Goal: Transaction & Acquisition: Purchase product/service

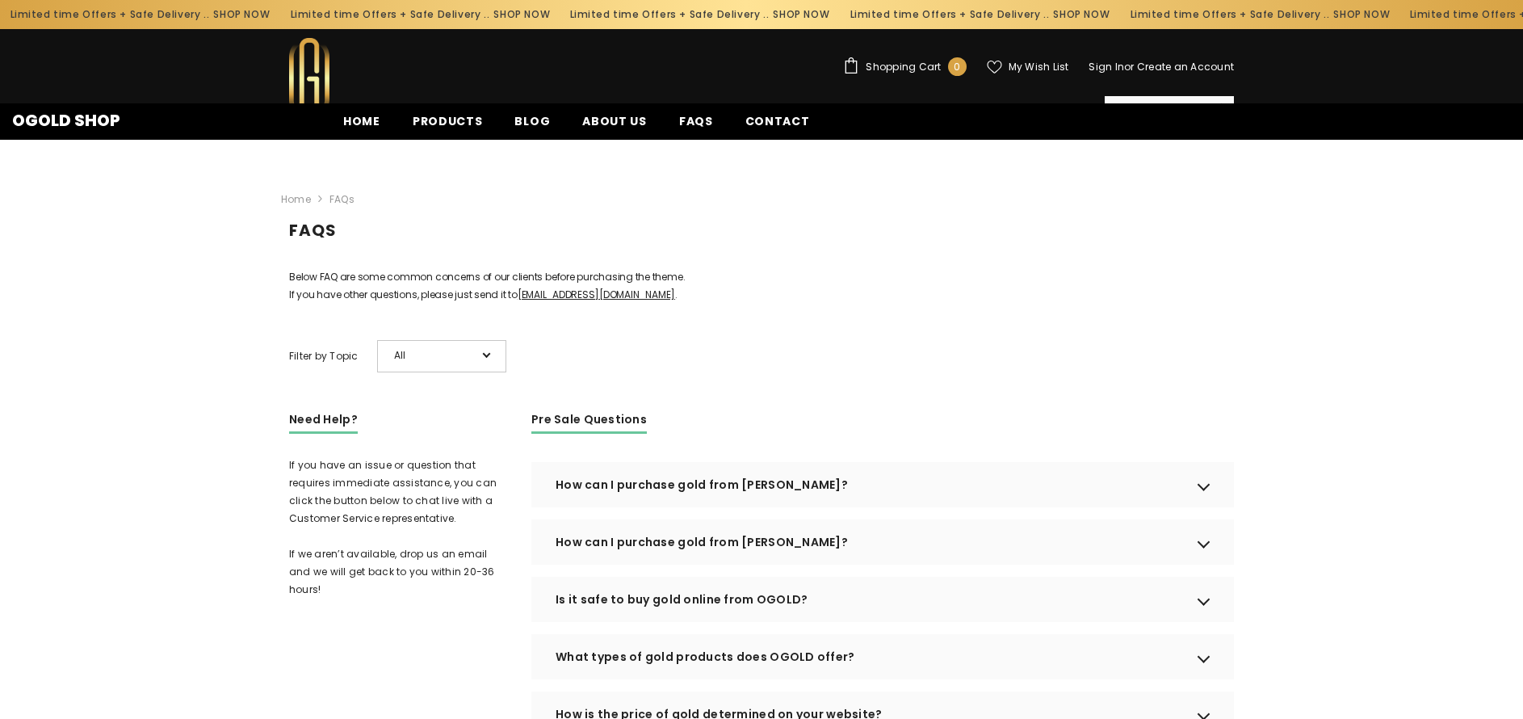
scroll to position [289, 0]
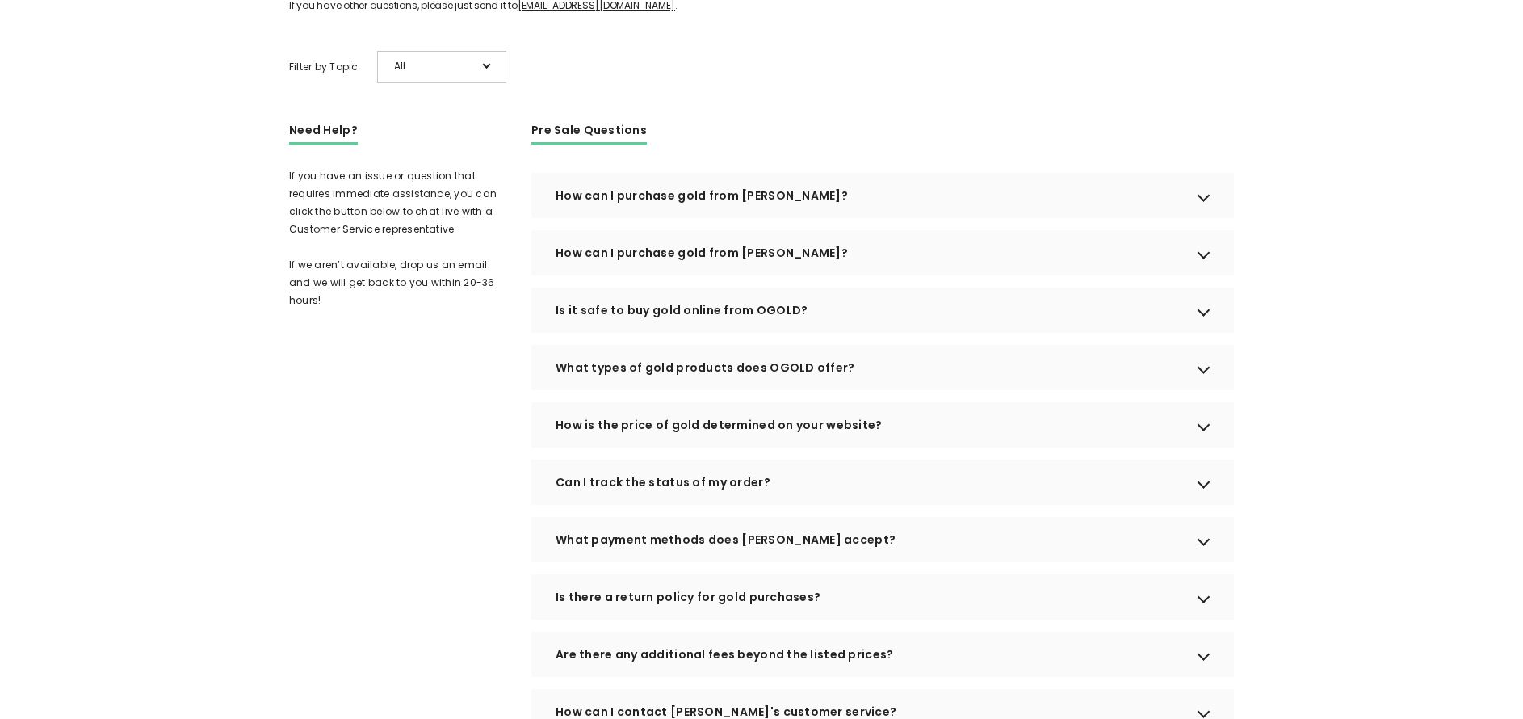
click at [1207, 275] on div "How can I purchase gold from OGOLD?" at bounding box center [882, 252] width 703 height 45
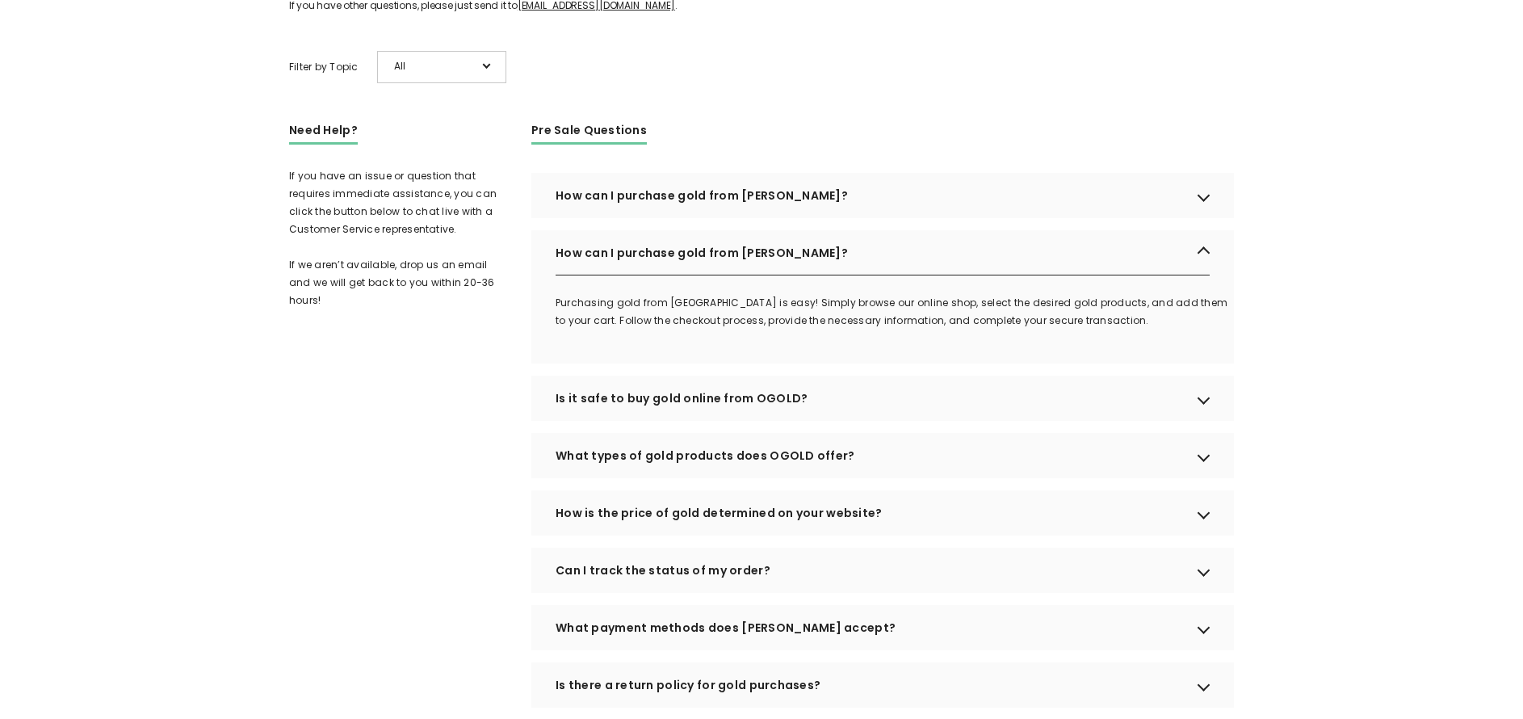
click at [1207, 275] on div "How can I purchase gold from OGOLD?" at bounding box center [882, 252] width 703 height 45
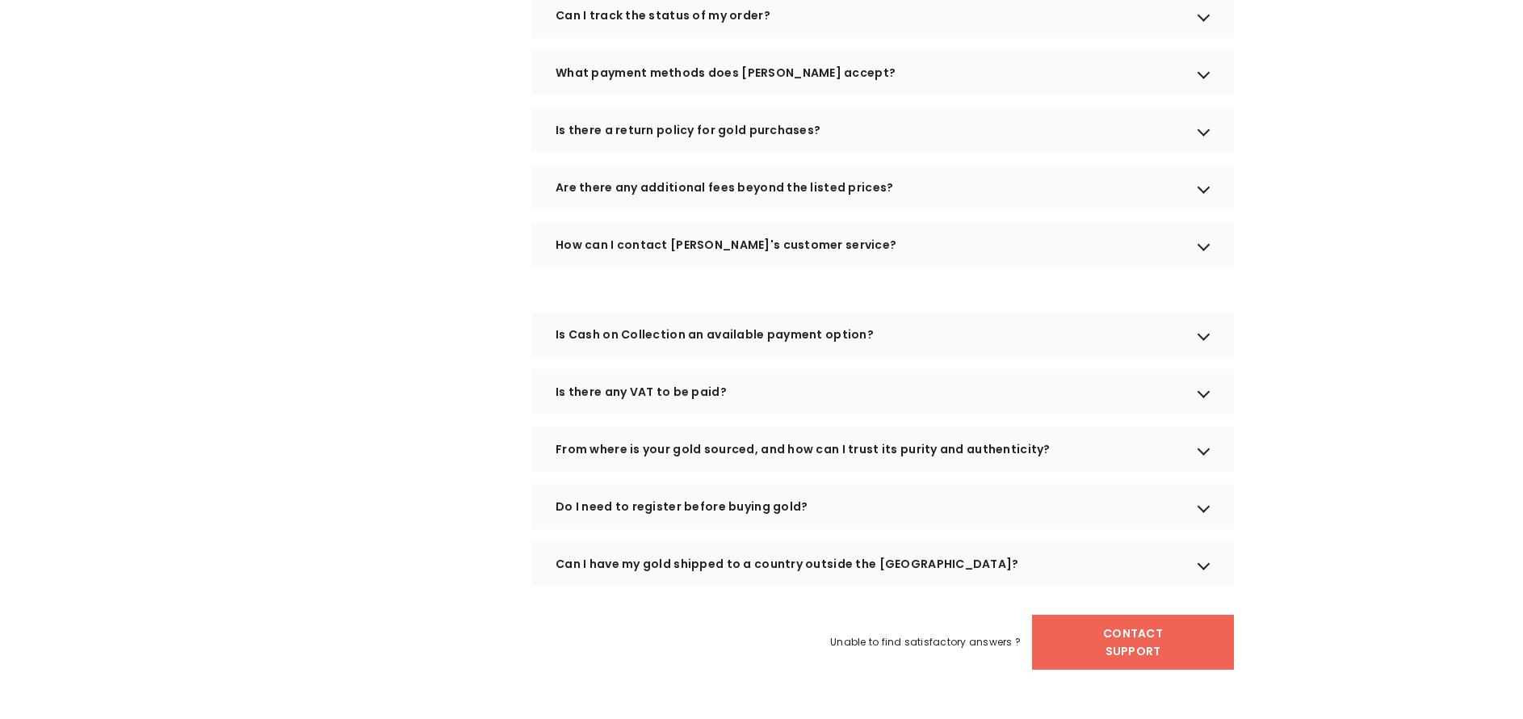
scroll to position [890, 0]
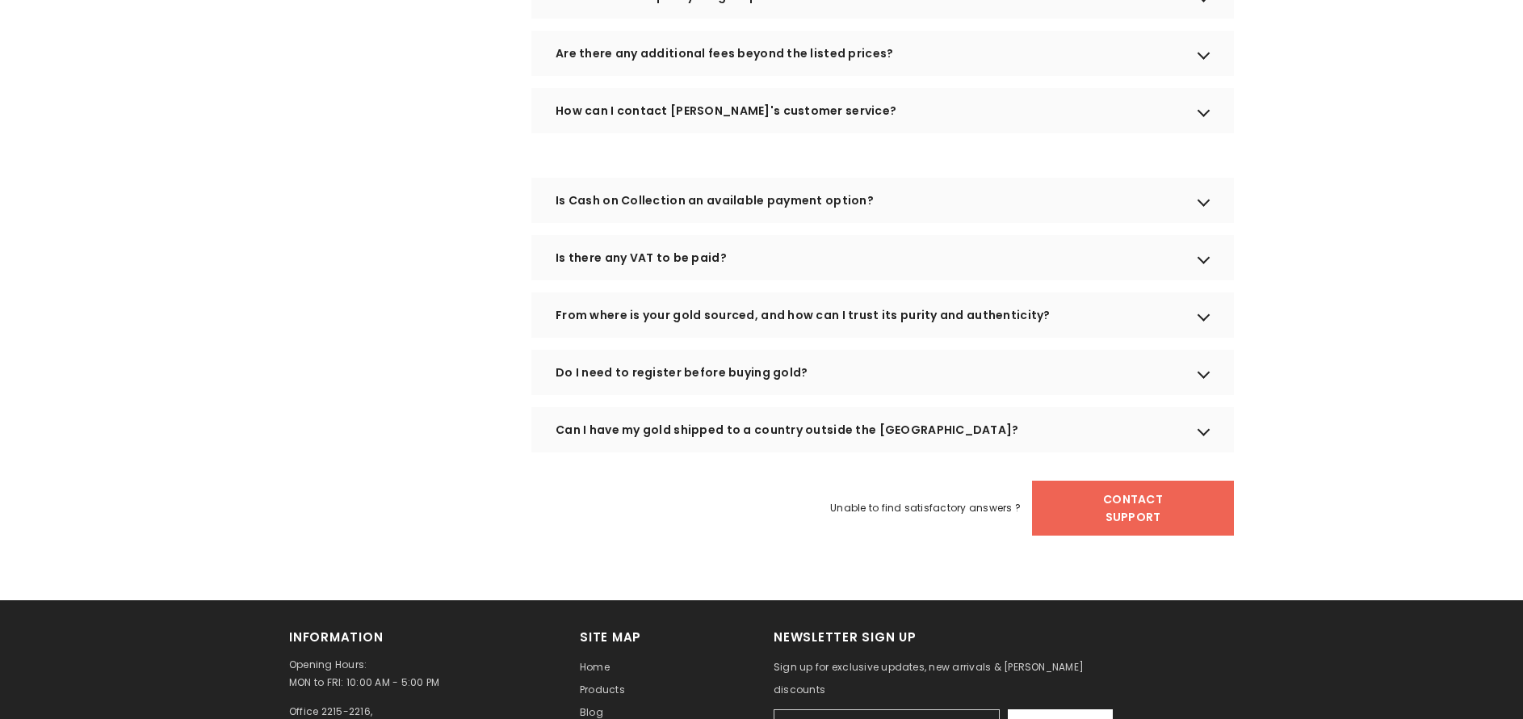
click at [1206, 452] on div "Can I have my gold shipped to a country outside the UAE?" at bounding box center [882, 429] width 703 height 45
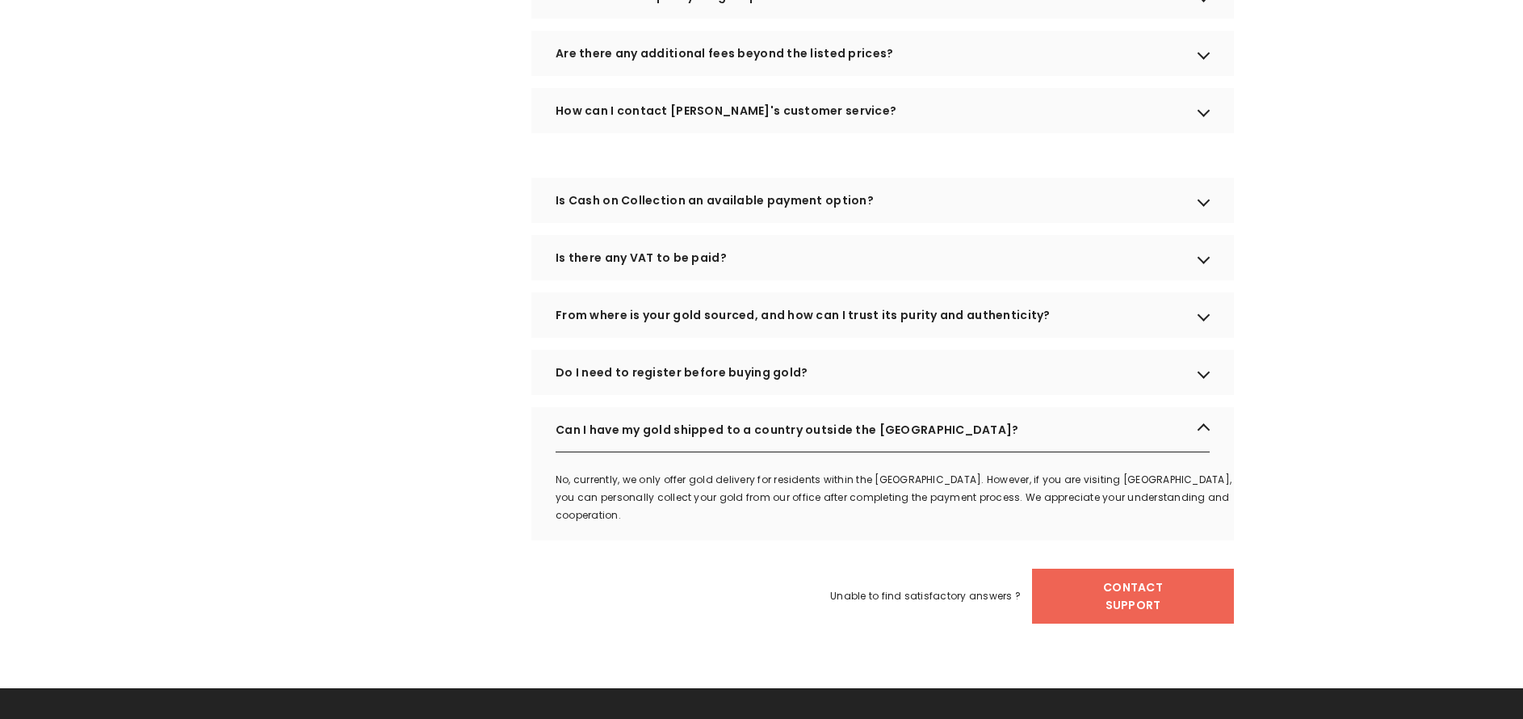
click at [1206, 452] on div "Can I have my gold shipped to a country outside the UAE?" at bounding box center [882, 429] width 703 height 45
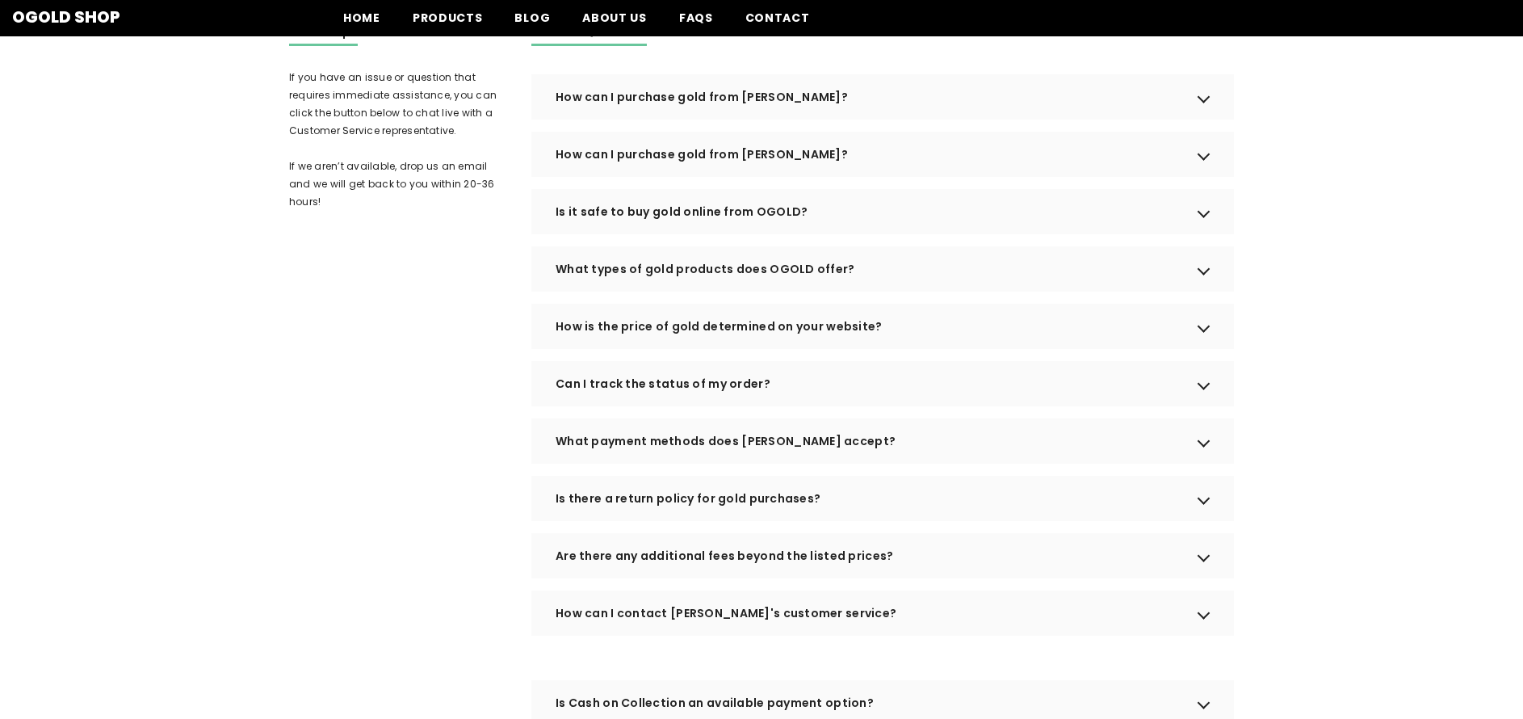
scroll to position [252, 0]
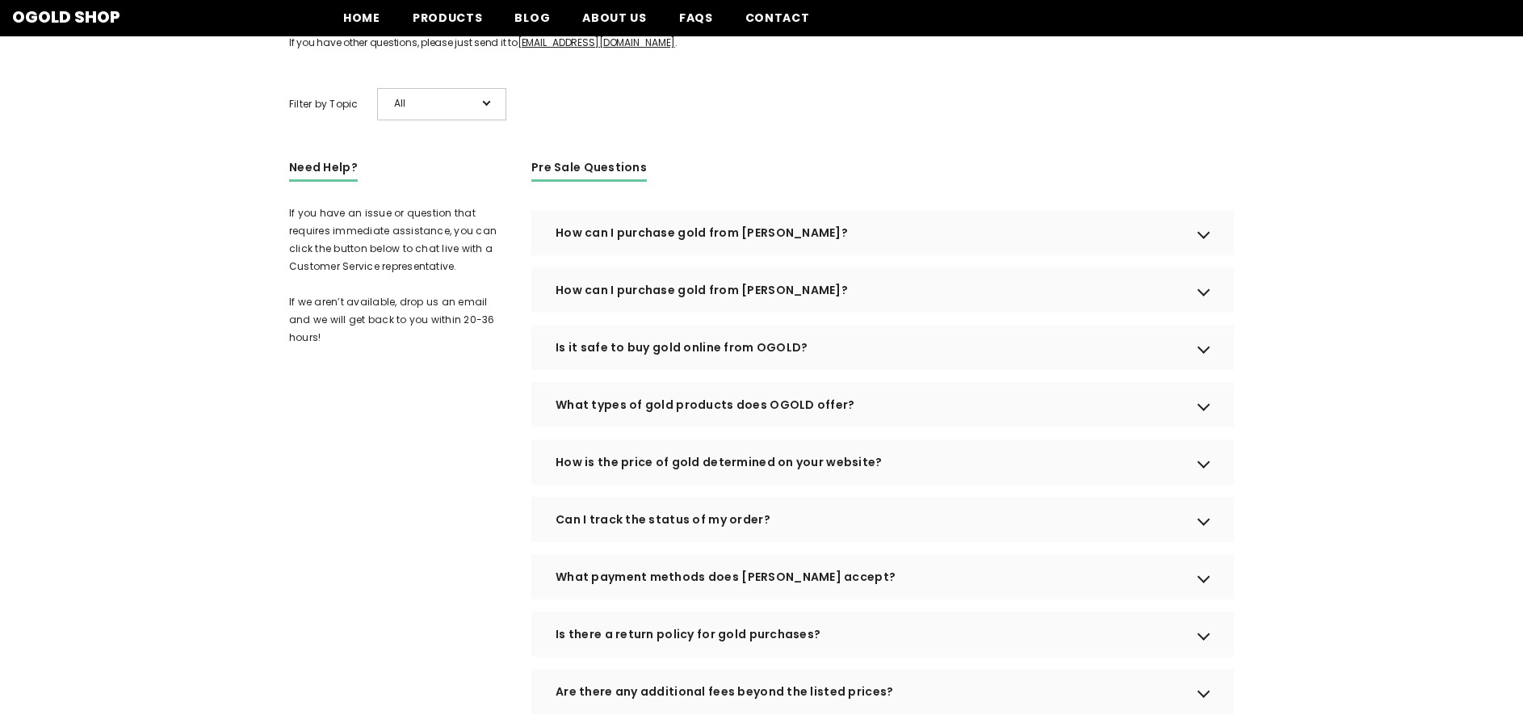
click at [1208, 599] on div "What payment methods does OGOLD accept?" at bounding box center [882, 576] width 703 height 45
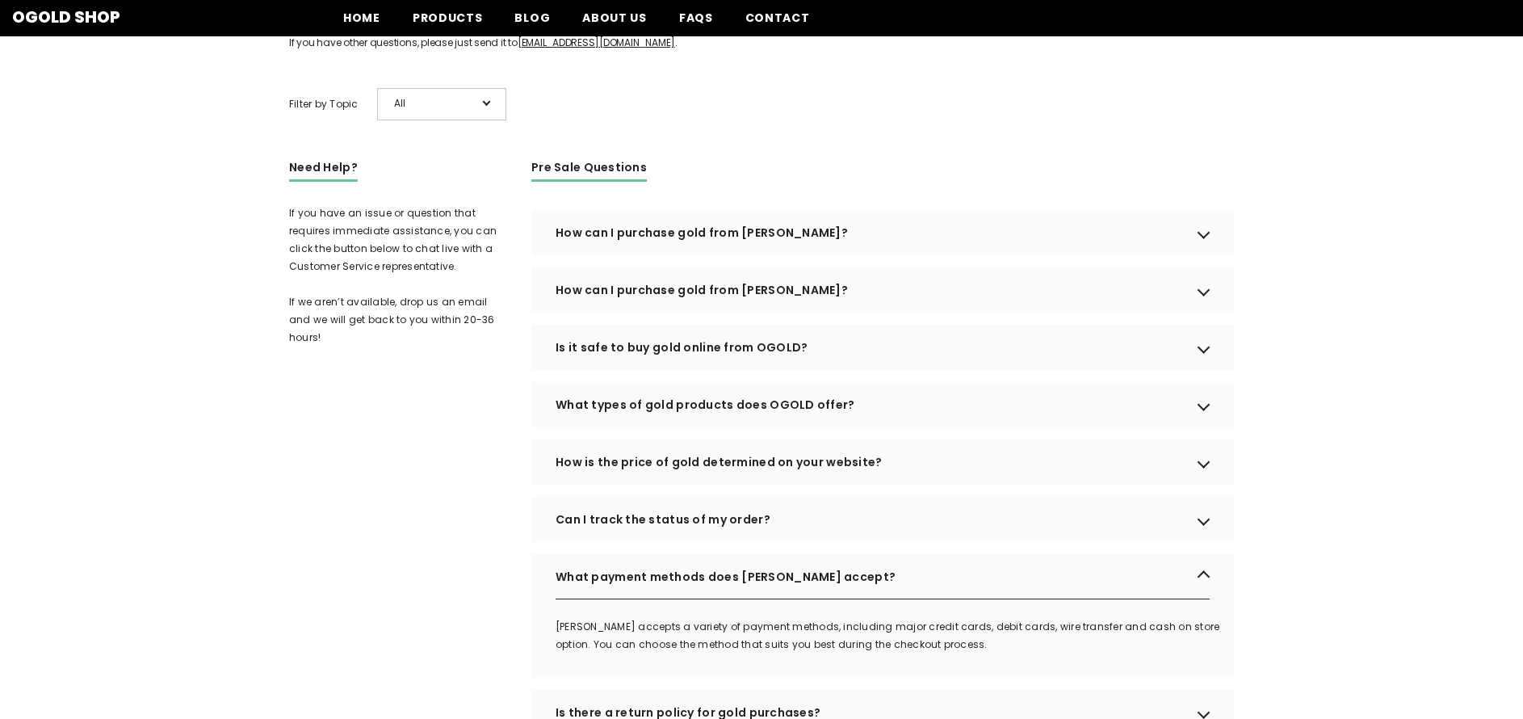
click at [1208, 599] on div "What payment methods does OGOLD accept?" at bounding box center [882, 576] width 703 height 45
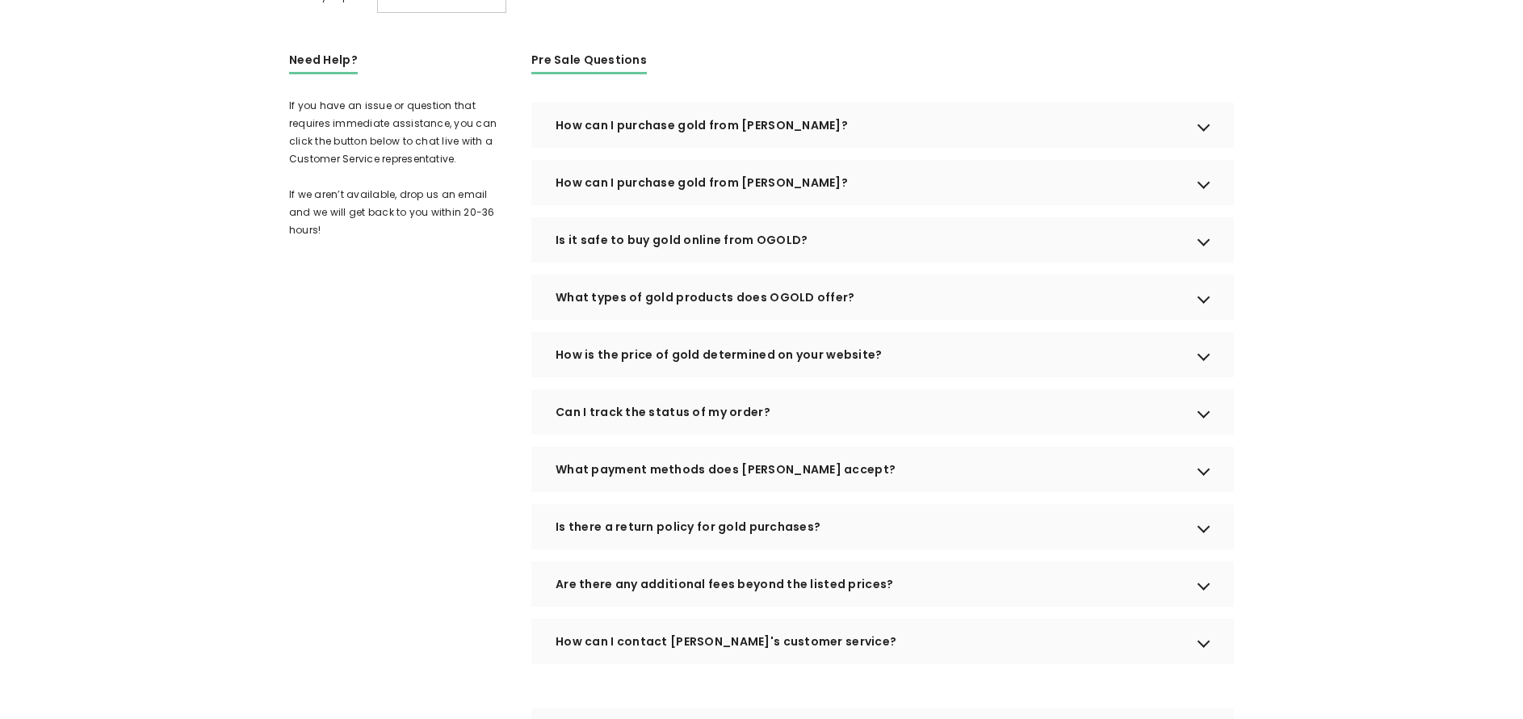
scroll to position [478, 0]
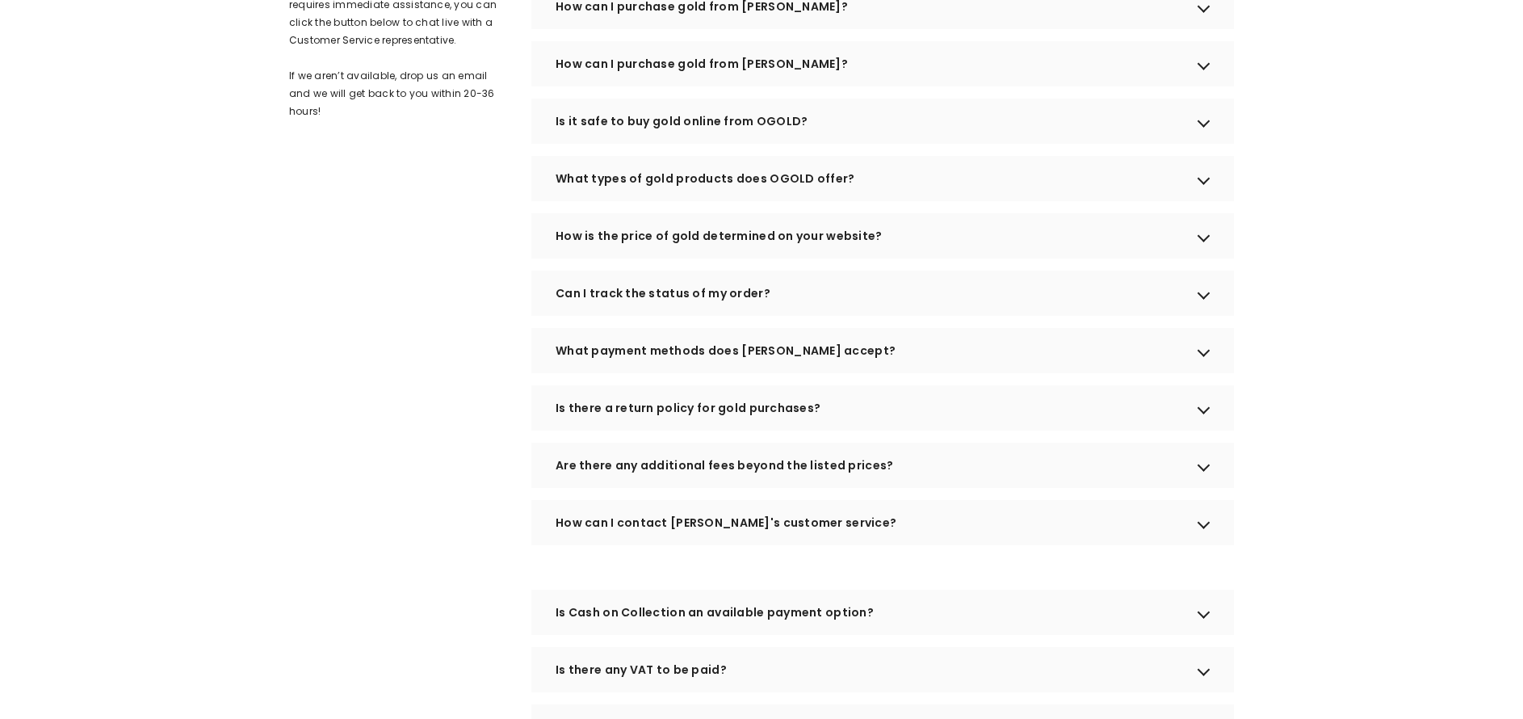
click at [1195, 624] on div "Is Cash on Collection an available payment option?" at bounding box center [882, 612] width 703 height 45
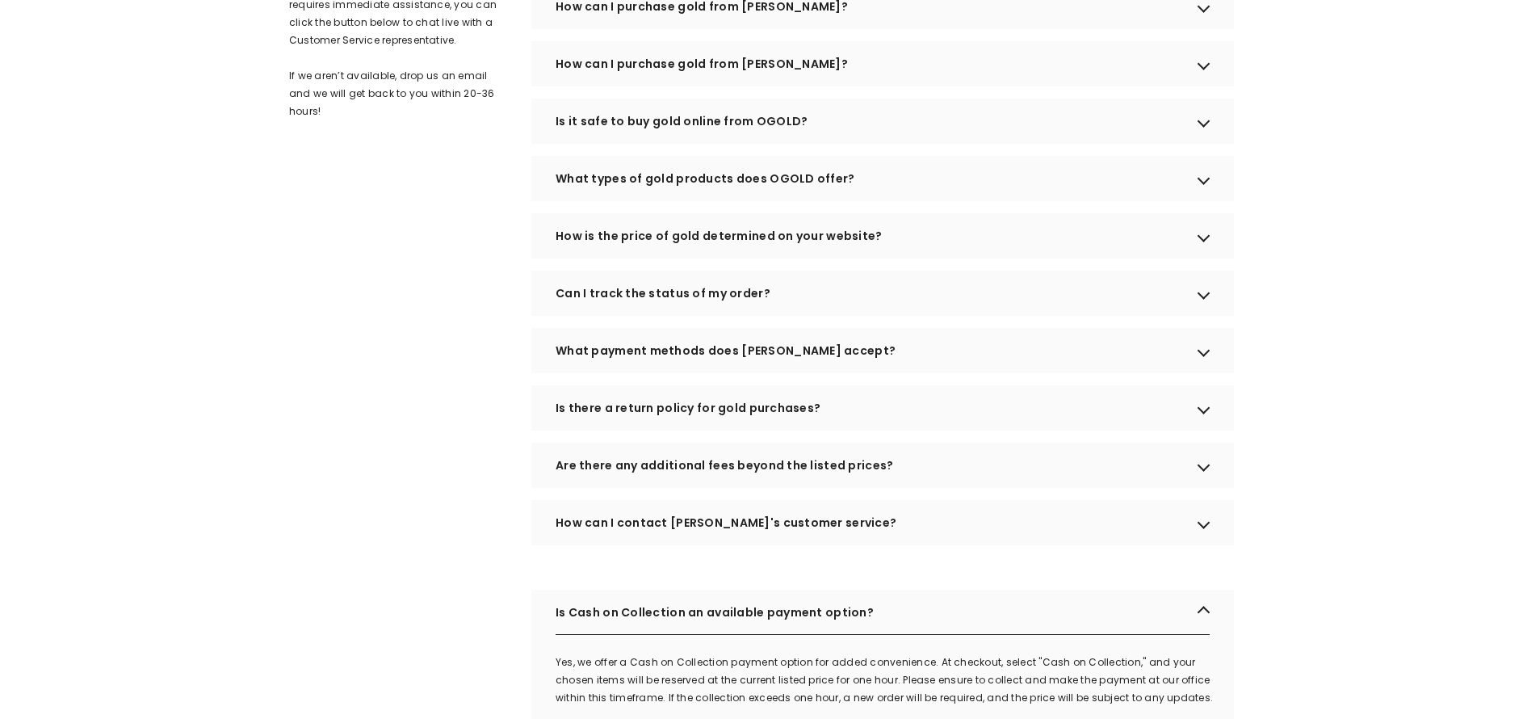
scroll to position [599, 0]
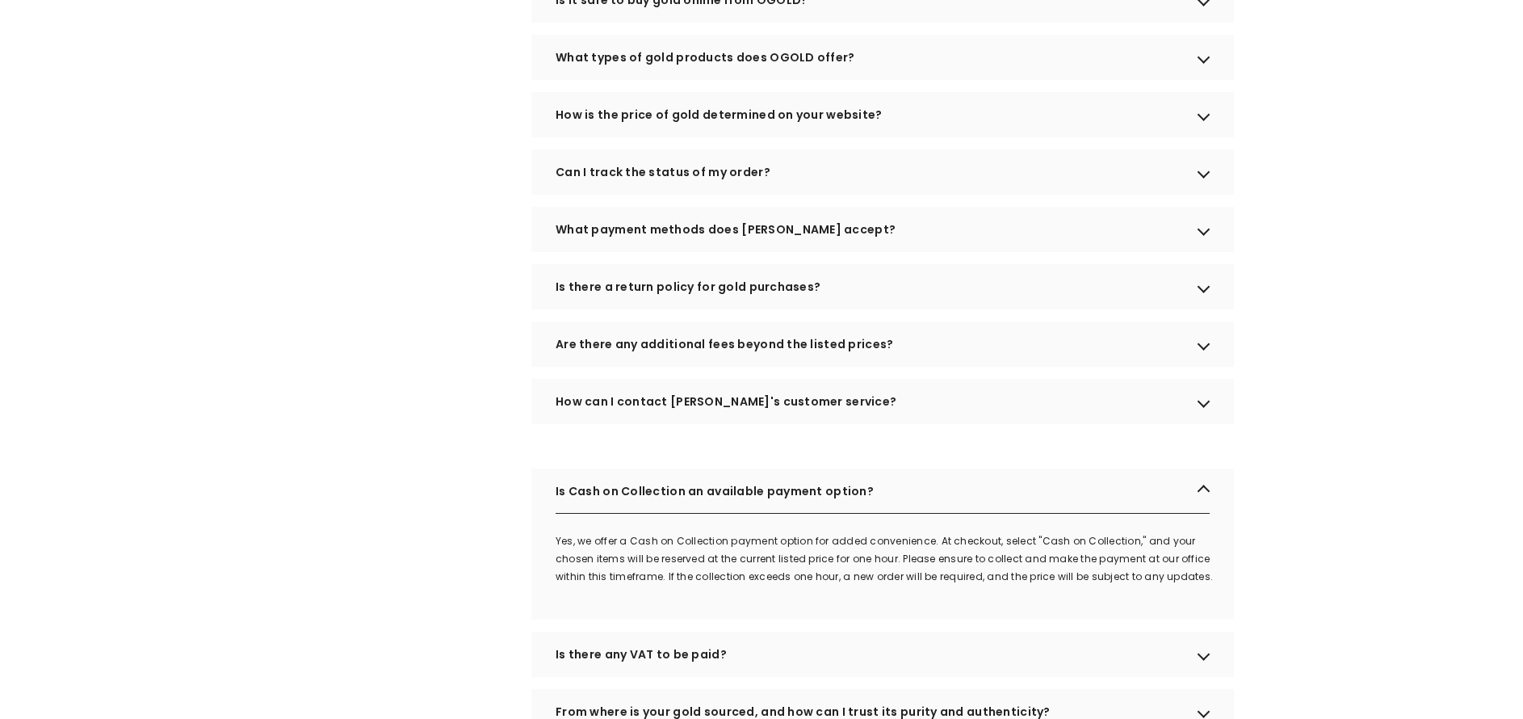
click at [1204, 510] on div "Is Cash on Collection an available payment option?" at bounding box center [882, 490] width 703 height 45
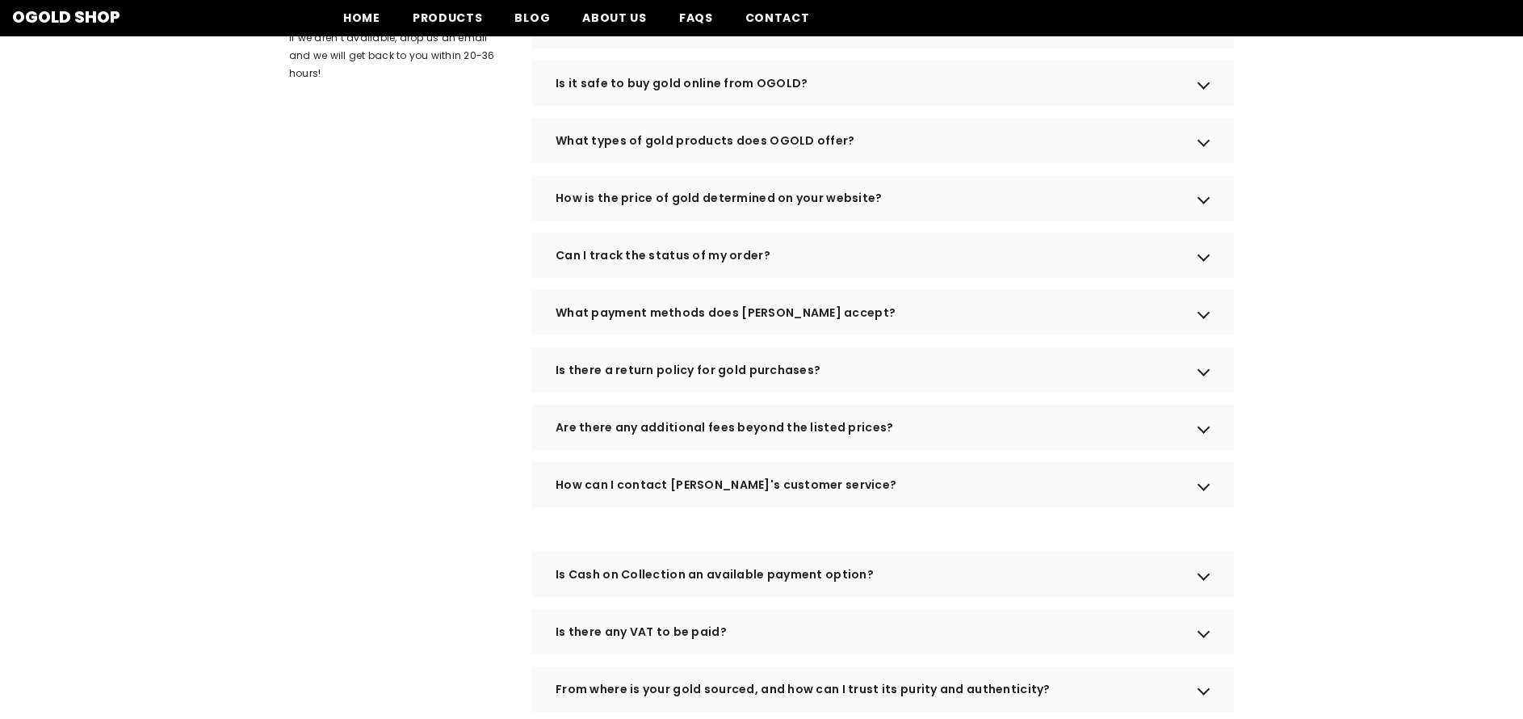
scroll to position [0, 0]
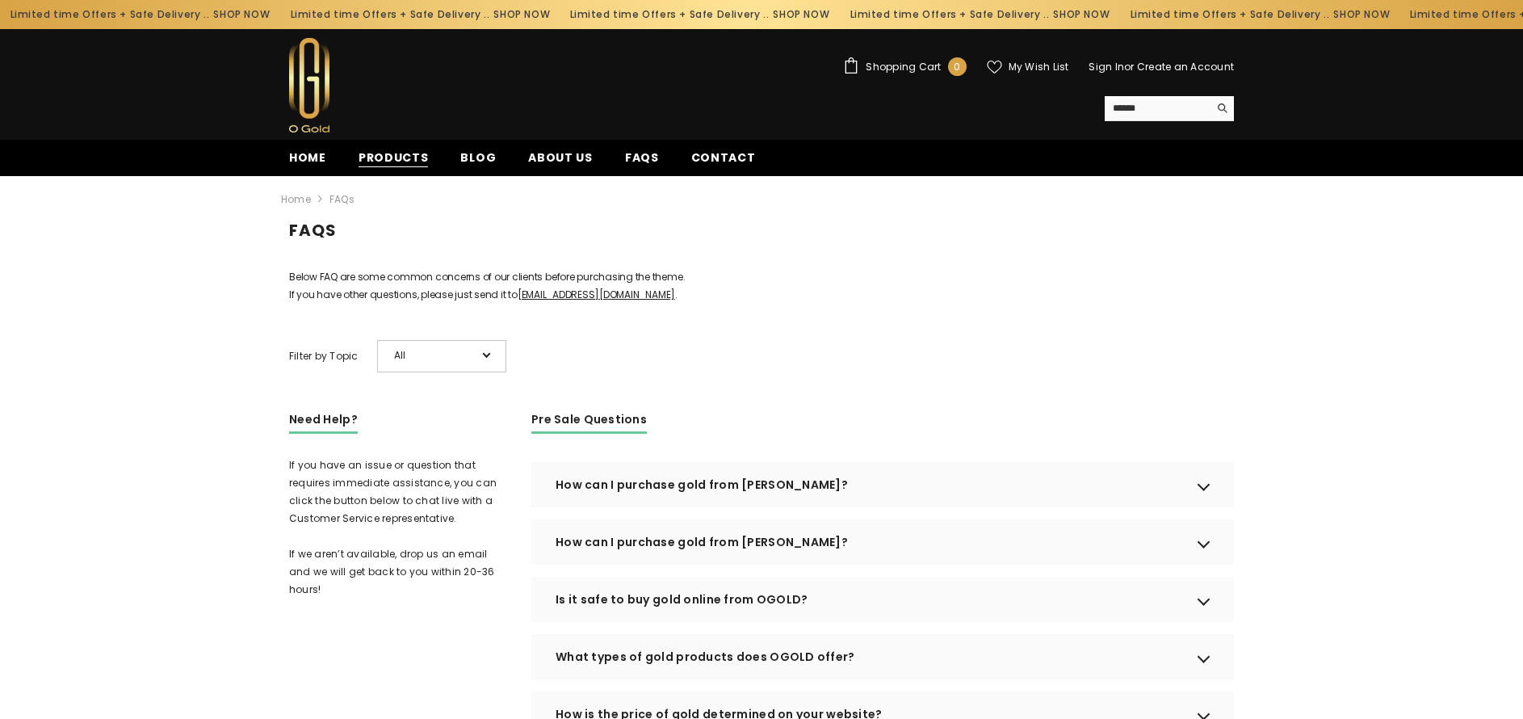
click at [399, 162] on span "Products" at bounding box center [394, 157] width 70 height 17
